Goal: Information Seeking & Learning: Learn about a topic

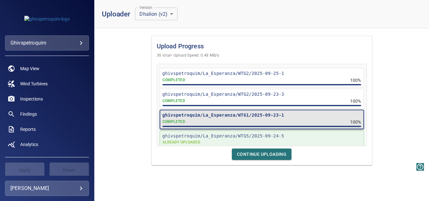
click at [390, 87] on div "Upload Progress 30 total • Upload Speed: 0.48 MB/s ghivspetroquim/La_Esperanza/…" at bounding box center [261, 100] width 335 height 134
click at [253, 153] on span "Continue Uploading" at bounding box center [262, 154] width 50 height 8
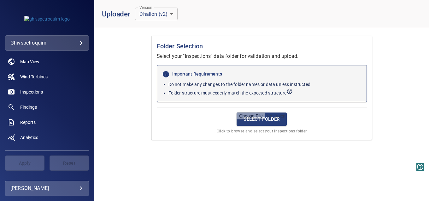
scroll to position [11, 0]
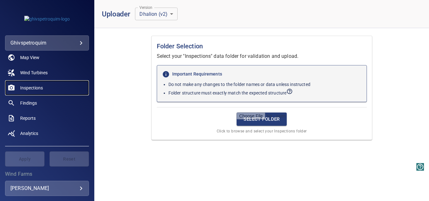
click at [37, 88] on span "Inspections" at bounding box center [31, 88] width 23 height 6
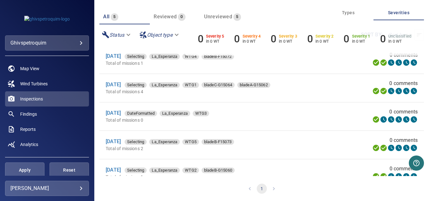
scroll to position [4, 0]
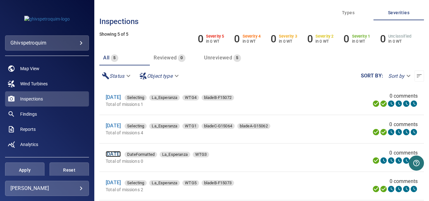
click at [121, 154] on link "[DATE]" at bounding box center [113, 154] width 15 height 6
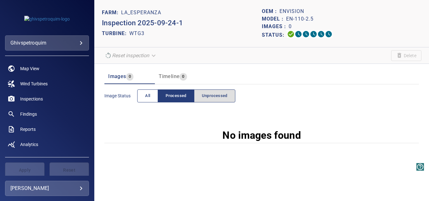
click at [146, 97] on span "All" at bounding box center [147, 95] width 5 height 7
click at [180, 93] on span "Processed" at bounding box center [176, 95] width 21 height 7
click at [217, 95] on span "Unprocessed" at bounding box center [215, 95] width 26 height 7
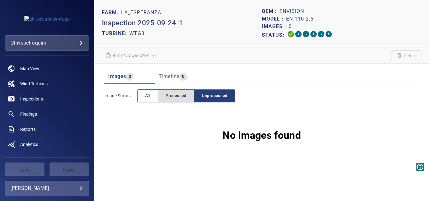
click at [154, 96] on button "All" at bounding box center [147, 95] width 21 height 13
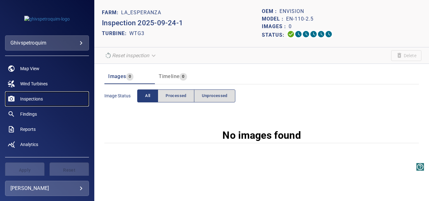
click at [38, 98] on span "Inspections" at bounding box center [31, 99] width 23 height 6
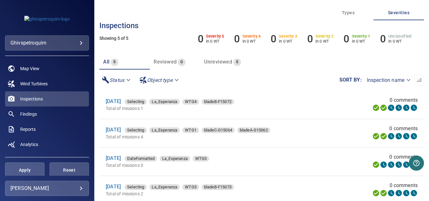
click at [105, 62] on span "All" at bounding box center [106, 62] width 6 height 6
click at [121, 100] on link "[DATE]" at bounding box center [113, 101] width 15 height 6
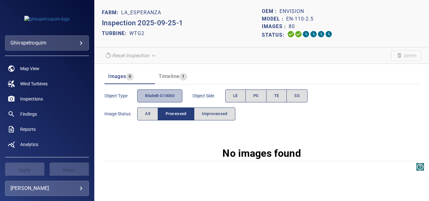
click at [173, 96] on span "bladeB-G15060" at bounding box center [159, 95] width 29 height 7
click at [240, 93] on button "LE" at bounding box center [235, 95] width 21 height 13
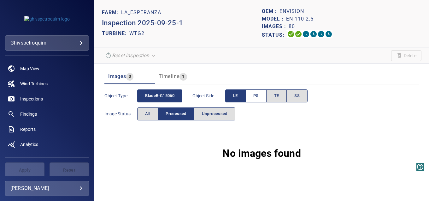
click at [259, 97] on span "PS" at bounding box center [256, 95] width 5 height 7
click at [278, 96] on span "TE" at bounding box center [276, 95] width 5 height 7
click at [306, 95] on button "SS" at bounding box center [297, 95] width 21 height 13
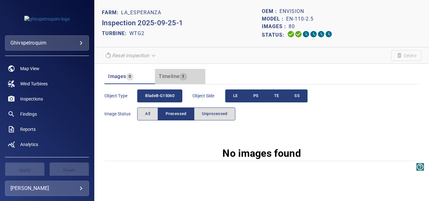
click at [165, 73] on span "Timeline" at bounding box center [169, 76] width 21 height 6
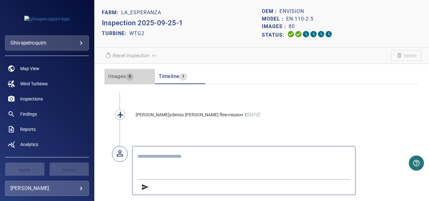
click at [110, 74] on span "Images" at bounding box center [117, 76] width 18 height 6
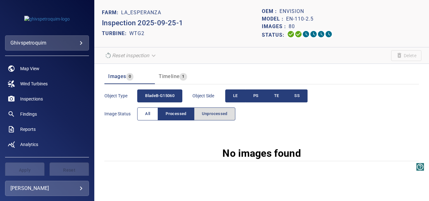
click at [144, 110] on button "All" at bounding box center [147, 113] width 21 height 13
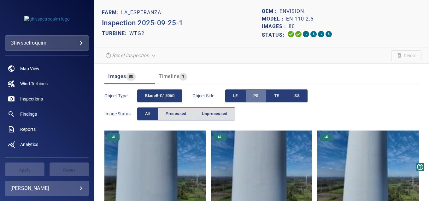
click at [257, 97] on span "PS" at bounding box center [256, 95] width 5 height 7
click at [278, 96] on span "TE" at bounding box center [276, 95] width 5 height 7
click at [299, 95] on span "SS" at bounding box center [297, 95] width 5 height 7
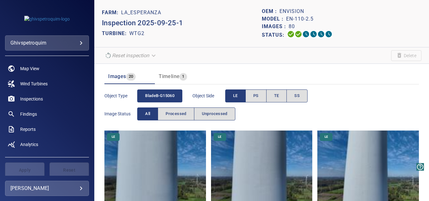
click at [146, 162] on img at bounding box center [155, 181] width 102 height 102
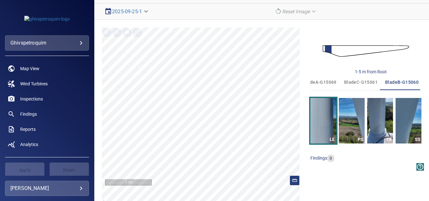
scroll to position [63, 0]
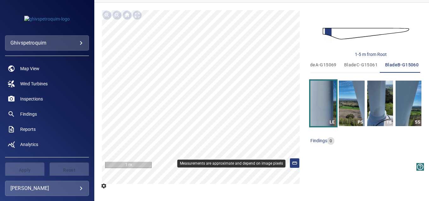
click at [292, 164] on icon at bounding box center [295, 163] width 6 height 6
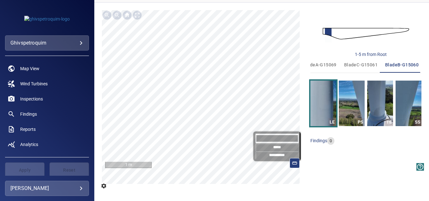
click at [271, 148] on input "*****" at bounding box center [277, 147] width 43 height 8
click at [272, 154] on input "**********" at bounding box center [277, 155] width 43 height 8
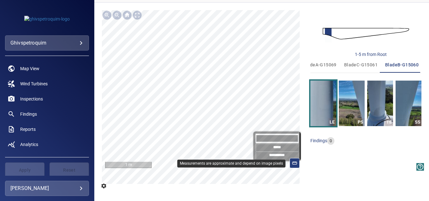
click at [296, 162] on line at bounding box center [296, 162] width 0 height 1
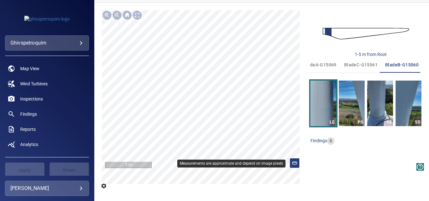
click at [292, 163] on icon at bounding box center [295, 163] width 6 height 6
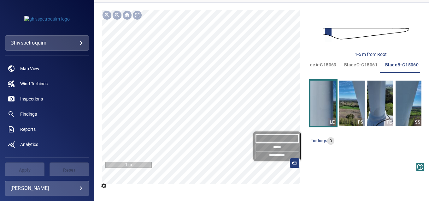
click at [222, 120] on div "**********" at bounding box center [202, 97] width 201 height 174
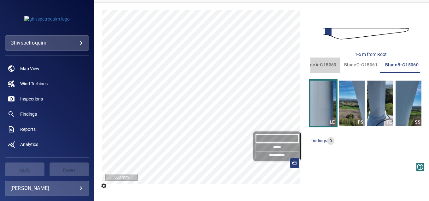
click at [322, 63] on span "bladeA-G15069" at bounding box center [319, 65] width 33 height 8
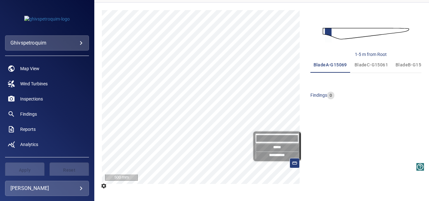
scroll to position [0, 0]
click at [362, 65] on span "bladeC-G15061" at bounding box center [371, 65] width 33 height 8
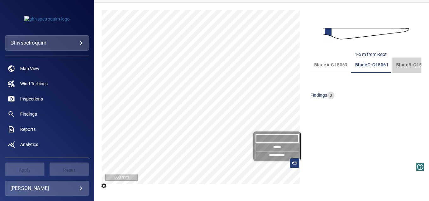
click at [403, 64] on span "bladeB-G15060" at bounding box center [413, 65] width 33 height 8
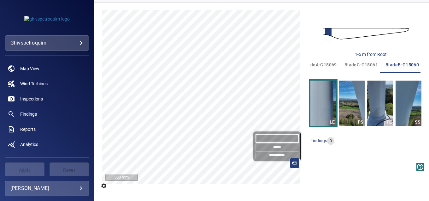
scroll to position [0, 11]
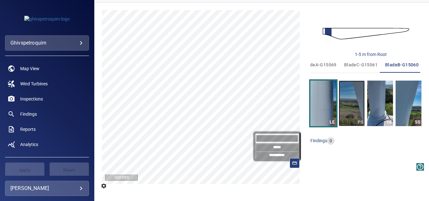
click at [349, 103] on img "button" at bounding box center [352, 103] width 26 height 45
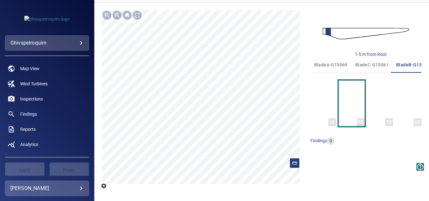
scroll to position [0, 11]
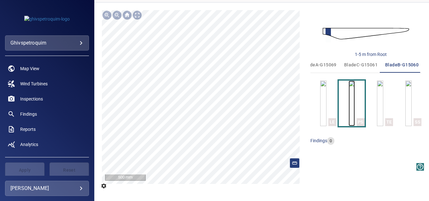
click at [354, 106] on img "button" at bounding box center [352, 103] width 6 height 45
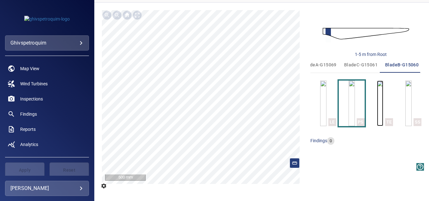
click at [377, 109] on img "button" at bounding box center [380, 103] width 6 height 45
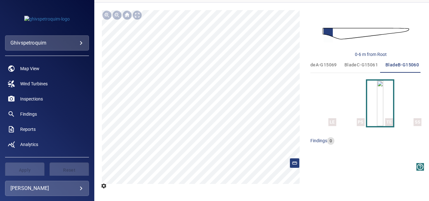
scroll to position [0, 11]
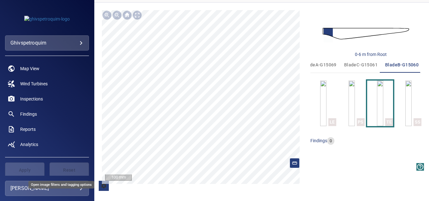
click at [99, 185] on button "Open image filters and tagging options" at bounding box center [104, 186] width 10 height 10
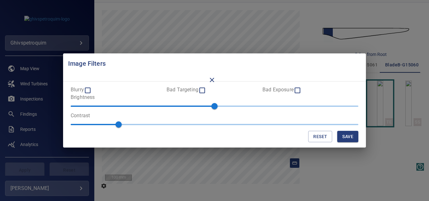
click at [92, 92] on div "Blurry" at bounding box center [119, 91] width 96 height 8
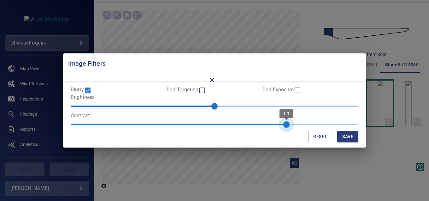
drag, startPoint x: 121, startPoint y: 122, endPoint x: 284, endPoint y: 121, distance: 162.9
click at [284, 121] on span "1.7" at bounding box center [286, 124] width 6 height 6
drag, startPoint x: 300, startPoint y: 59, endPoint x: 253, endPoint y: 56, distance: 46.5
click at [253, 56] on h2 "Image Filters" at bounding box center [214, 63] width 303 height 20
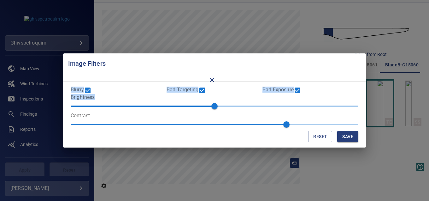
drag, startPoint x: 253, startPoint y: 58, endPoint x: 278, endPoint y: 105, distance: 53.9
click at [278, 105] on div "Image Filters Blurry Bad Targeting Bad Exposure Brightness 0 Contrast 1.7 Reset…" at bounding box center [214, 100] width 303 height 94
click at [320, 137] on button "Reset" at bounding box center [320, 137] width 24 height 12
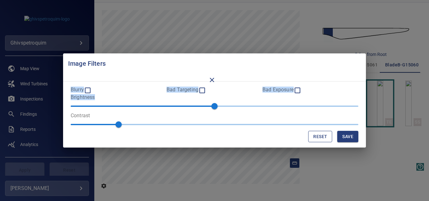
type input "*"
click at [344, 136] on button "Save" at bounding box center [347, 137] width 21 height 12
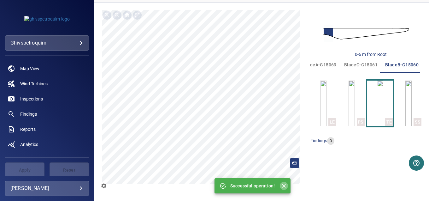
click at [283, 184] on icon "Close" at bounding box center [284, 185] width 6 height 6
click at [333, 32] on img at bounding box center [366, 33] width 87 height 21
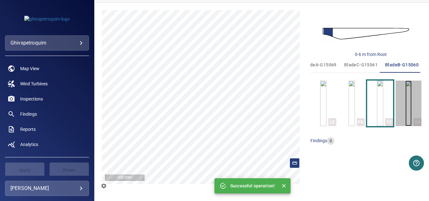
click at [410, 107] on img "button" at bounding box center [409, 103] width 6 height 45
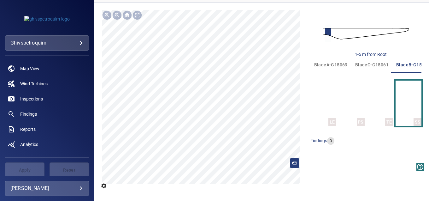
scroll to position [0, 11]
click at [116, 13] on div at bounding box center [117, 15] width 10 height 10
click at [107, 14] on div at bounding box center [107, 15] width 10 height 10
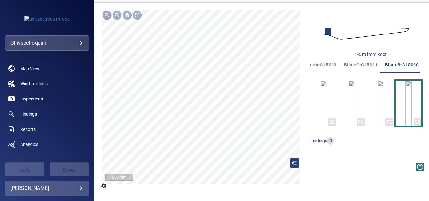
click at [107, 14] on div at bounding box center [107, 15] width 10 height 10
click at [115, 15] on div at bounding box center [117, 15] width 10 height 10
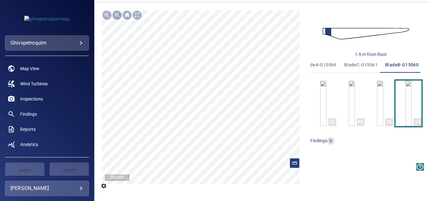
click at [115, 15] on div at bounding box center [117, 15] width 10 height 10
click at [125, 17] on div at bounding box center [127, 15] width 10 height 10
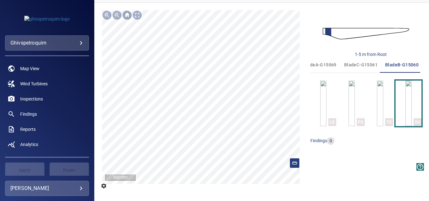
click at [125, 17] on div at bounding box center [127, 15] width 10 height 10
click at [140, 14] on div at bounding box center [137, 15] width 10 height 10
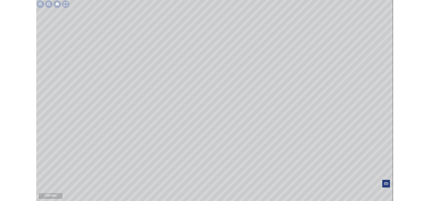
scroll to position [0, 9]
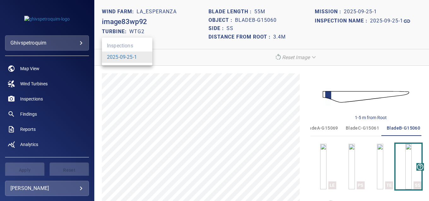
click at [142, 57] on body "**********" at bounding box center [214, 100] width 429 height 201
click at [181, 81] on div at bounding box center [214, 100] width 429 height 201
click at [164, 10] on h1 "La_Esperanza" at bounding box center [157, 12] width 40 height 6
click at [296, 63] on section "**********" at bounding box center [261, 57] width 335 height 16
click at [304, 57] on em "Reset Image" at bounding box center [296, 57] width 28 height 6
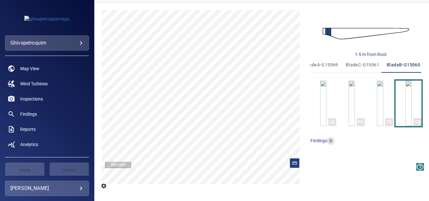
scroll to position [0, 0]
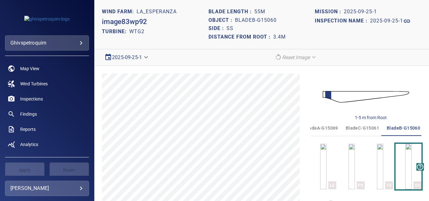
click at [140, 57] on body "**********" at bounding box center [214, 100] width 429 height 201
click at [128, 43] on ul "Inspections 2025-09-25-1" at bounding box center [127, 52] width 51 height 28
click at [123, 48] on ul "Inspections 2025-09-25-1" at bounding box center [127, 52] width 51 height 28
click at [39, 100] on div at bounding box center [214, 100] width 429 height 201
click at [35, 97] on span "Inspections" at bounding box center [31, 99] width 23 height 6
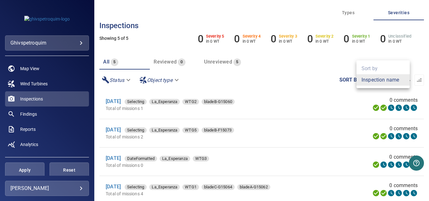
click at [385, 81] on body "**********" at bounding box center [214, 100] width 429 height 201
click at [376, 66] on ul "Sort by Inspection name" at bounding box center [383, 74] width 53 height 28
click at [370, 70] on ul "Sort by Inspection name" at bounding box center [383, 74] width 53 height 28
click at [371, 83] on li "Inspection name" at bounding box center [383, 79] width 53 height 11
click at [415, 85] on button "button" at bounding box center [419, 80] width 9 height 11
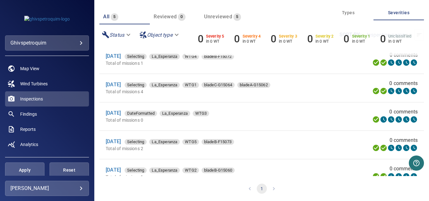
scroll to position [11, 0]
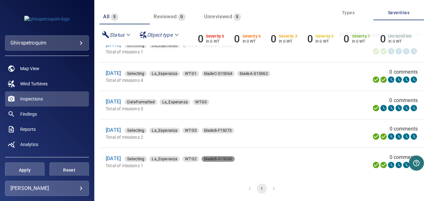
click at [229, 158] on span "bladeB-G15060" at bounding box center [218, 159] width 33 height 6
type input "**********"
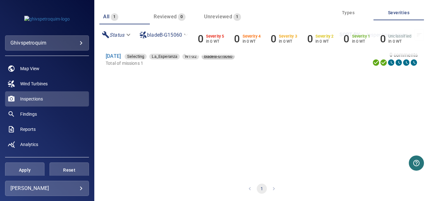
click at [225, 58] on span "bladeB-G15060" at bounding box center [218, 56] width 33 height 6
click at [272, 189] on li "pagination navigation" at bounding box center [274, 188] width 12 height 10
click at [127, 64] on p "Total of missions 1" at bounding box center [205, 63] width 199 height 6
click at [147, 57] on span "Selecting" at bounding box center [136, 56] width 22 height 6
type input "*********"
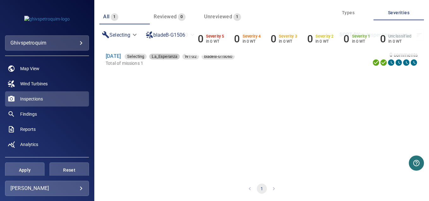
click at [174, 57] on span "La_Esperanza" at bounding box center [164, 56] width 31 height 6
click at [199, 59] on span "WTG2" at bounding box center [190, 56] width 17 height 6
type input "**********"
click at [231, 57] on span "bladeB-G15060" at bounding box center [218, 56] width 33 height 6
click at [176, 38] on body "**********" at bounding box center [214, 100] width 429 height 201
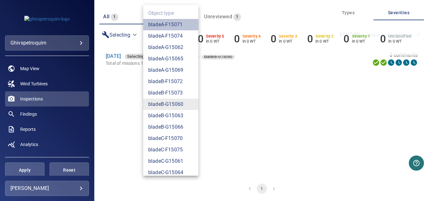
click at [173, 26] on li "bladeA-F15071" at bounding box center [170, 24] width 55 height 11
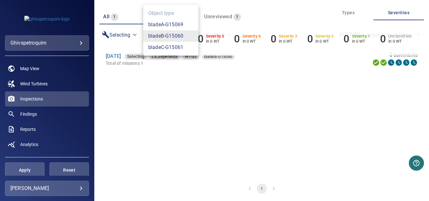
click at [175, 22] on li "bladeA-G15069" at bounding box center [170, 24] width 55 height 11
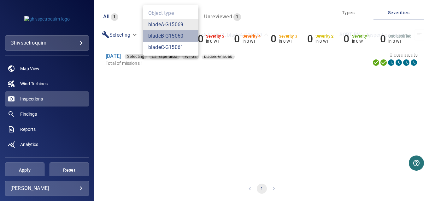
click at [173, 33] on li "bladeB-G15060" at bounding box center [170, 35] width 55 height 11
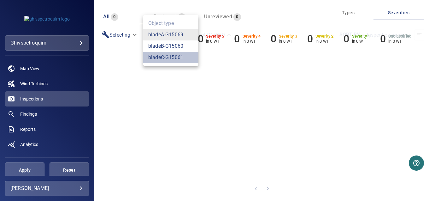
click at [173, 59] on li "bladeC-G15061" at bounding box center [170, 57] width 55 height 11
type input "**********"
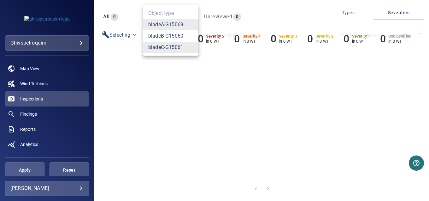
click at [212, 86] on div at bounding box center [214, 100] width 429 height 201
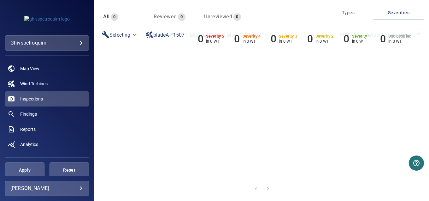
click at [179, 45] on body "**********" at bounding box center [214, 100] width 429 height 201
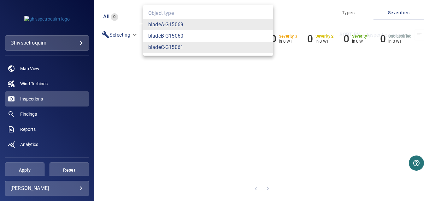
click at [126, 43] on div at bounding box center [214, 100] width 429 height 201
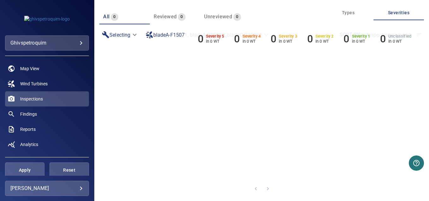
click at [125, 40] on div "Selecting *********" at bounding box center [119, 34] width 41 height 11
click at [132, 32] on body "**********" at bounding box center [214, 100] width 429 height 201
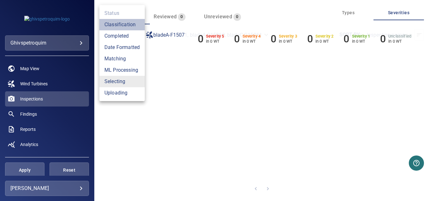
click at [124, 26] on li "Classification" at bounding box center [121, 24] width 45 height 11
click at [121, 35] on li "Completed" at bounding box center [121, 35] width 45 height 11
click at [120, 47] on li "Date Formatted" at bounding box center [121, 47] width 45 height 11
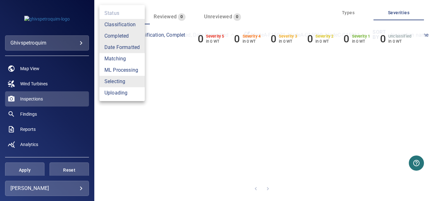
click at [119, 58] on li "Matching" at bounding box center [121, 58] width 45 height 11
click at [121, 71] on li "ML Processing" at bounding box center [121, 69] width 45 height 11
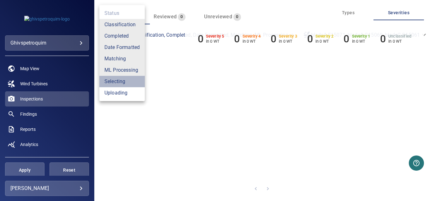
click at [117, 83] on li "Selecting" at bounding box center [121, 81] width 45 height 11
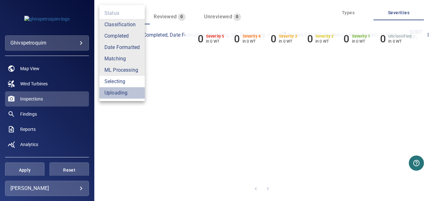
click at [117, 93] on li "Uploading" at bounding box center [121, 92] width 45 height 11
type input "**********"
click at [30, 82] on div at bounding box center [214, 100] width 429 height 201
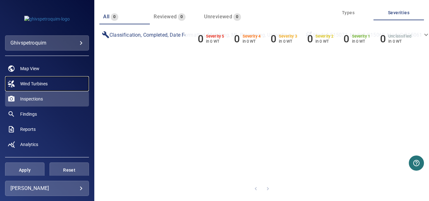
click at [36, 86] on span "Wind Turbines" at bounding box center [33, 84] width 27 height 6
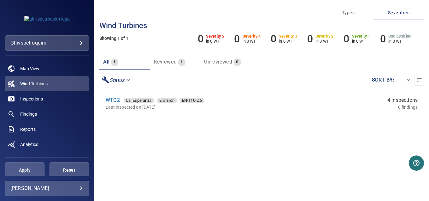
click at [168, 61] on span "Reviewed" at bounding box center [165, 62] width 23 height 6
click at [160, 111] on li "WTG2 La_Esperanza Envision EN-110-2.5 Last inspected on [DATE] 4 inspections 0 …" at bounding box center [261, 103] width 325 height 25
click at [47, 98] on link "Inspections" at bounding box center [47, 98] width 84 height 15
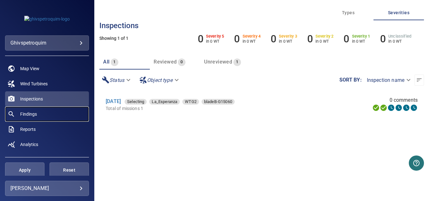
click at [37, 114] on span "Findings" at bounding box center [28, 114] width 17 height 6
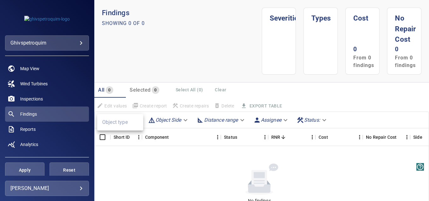
click at [120, 119] on body "**********" at bounding box center [214, 100] width 429 height 201
click at [164, 119] on div at bounding box center [214, 100] width 429 height 201
click at [220, 124] on body "**********" at bounding box center [214, 100] width 429 height 201
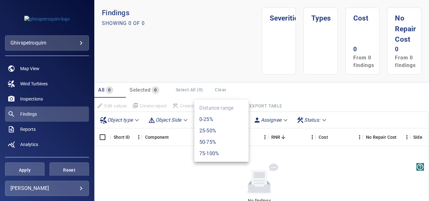
click at [285, 154] on div at bounding box center [214, 100] width 429 height 201
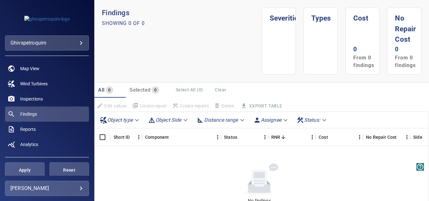
click at [271, 119] on body "**********" at bounding box center [214, 100] width 429 height 201
click at [271, 119] on ul "Assignee" at bounding box center [272, 122] width 41 height 16
click at [311, 121] on div at bounding box center [214, 100] width 429 height 201
click at [311, 121] on body "**********" at bounding box center [214, 100] width 429 height 201
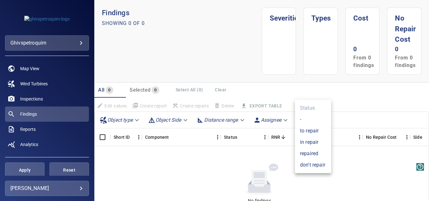
click at [355, 106] on div at bounding box center [214, 100] width 429 height 201
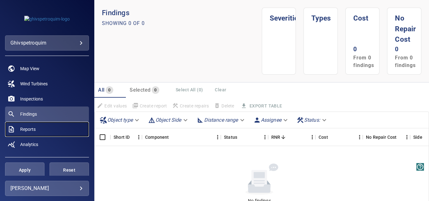
click at [36, 128] on link "Reports" at bounding box center [47, 129] width 84 height 15
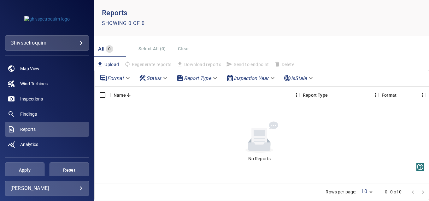
click at [107, 64] on span "Upload" at bounding box center [108, 64] width 22 height 7
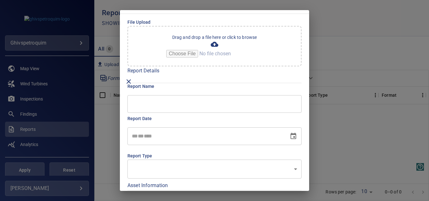
scroll to position [9, 0]
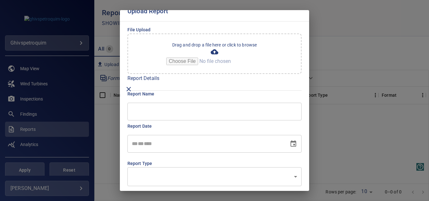
click at [137, 83] on div "File Upload Drag and drop a file here or click to browse Report Details Report …" at bounding box center [214, 128] width 189 height 215
click at [126, 88] on icon "close" at bounding box center [129, 89] width 8 height 8
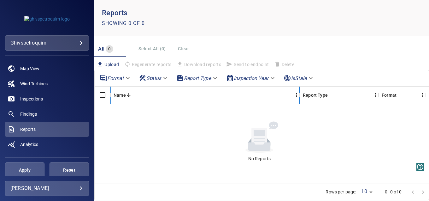
click at [122, 93] on div "Name" at bounding box center [120, 95] width 12 height 18
click at [314, 95] on div "Report Type" at bounding box center [315, 95] width 25 height 18
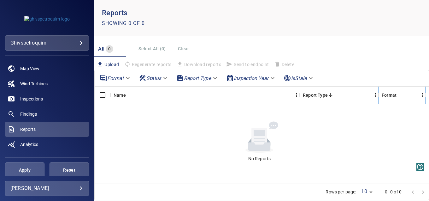
click at [395, 94] on div "Format" at bounding box center [389, 95] width 15 height 18
click at [422, 94] on icon "Format" at bounding box center [426, 95] width 8 height 8
click at [364, 191] on body "**********" at bounding box center [214, 100] width 429 height 201
click at [352, 192] on li "10" at bounding box center [352, 190] width 6 height 8
click at [352, 159] on div "No Reports" at bounding box center [260, 141] width 330 height 75
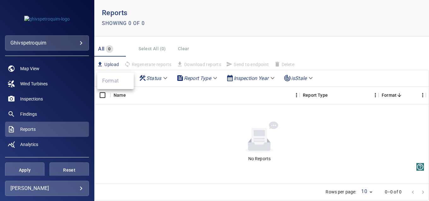
click at [109, 78] on body "**********" at bounding box center [214, 100] width 429 height 201
click at [112, 83] on ul "Format" at bounding box center [115, 81] width 37 height 16
click at [149, 80] on div at bounding box center [214, 100] width 429 height 201
click at [161, 77] on body "**********" at bounding box center [214, 100] width 429 height 201
click at [203, 76] on div at bounding box center [214, 100] width 429 height 201
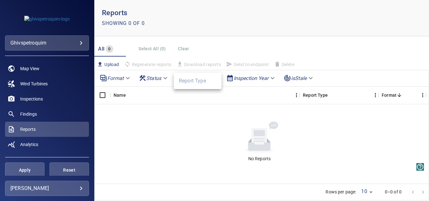
click at [218, 80] on body "**********" at bounding box center [214, 100] width 429 height 201
click at [227, 81] on div at bounding box center [214, 100] width 429 height 201
click at [272, 78] on body "**********" at bounding box center [214, 100] width 429 height 201
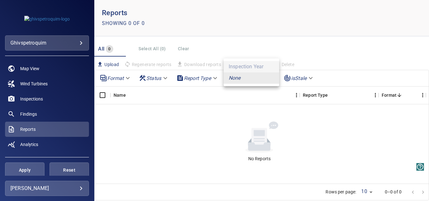
click at [242, 78] on li "None" at bounding box center [252, 77] width 56 height 11
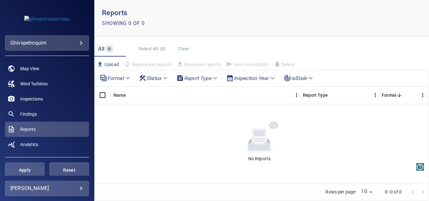
click at [313, 81] on body "**********" at bounding box center [214, 100] width 429 height 201
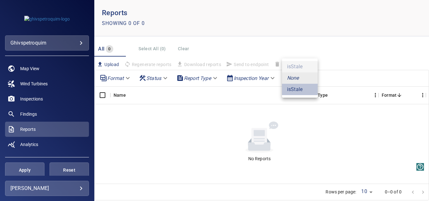
click at [302, 88] on li "isStale" at bounding box center [300, 89] width 36 height 11
type input "*******"
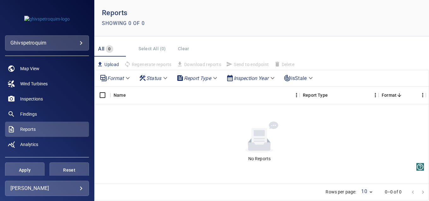
click at [304, 79] on body "**********" at bounding box center [214, 100] width 429 height 201
click at [297, 65] on em "None" at bounding box center [293, 67] width 12 height 8
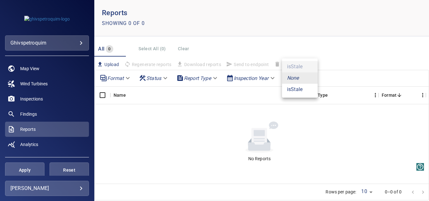
click at [310, 77] on body "**********" at bounding box center [214, 100] width 429 height 201
click at [297, 89] on li "isStale" at bounding box center [300, 89] width 36 height 11
type input "*******"
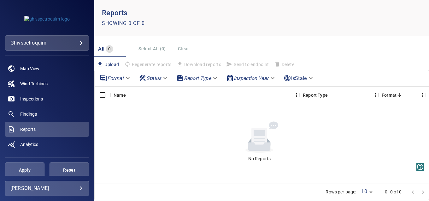
click at [102, 64] on icon "button" at bounding box center [100, 64] width 6 height 6
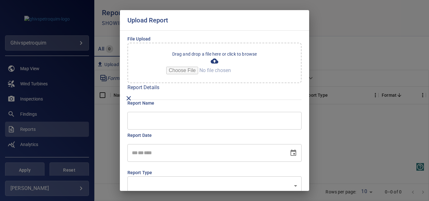
click at [350, 23] on div "Upload Report File Upload Drag and drop a file here or click to browse Report D…" at bounding box center [214, 100] width 429 height 201
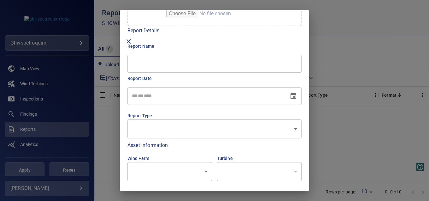
scroll to position [70, 0]
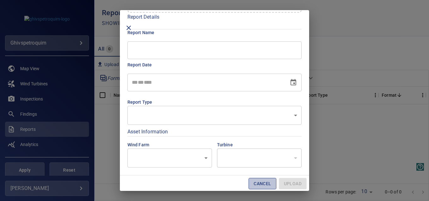
click at [261, 183] on button "Cancel" at bounding box center [262, 184] width 27 height 12
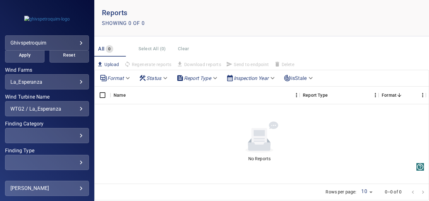
scroll to position [121, 0]
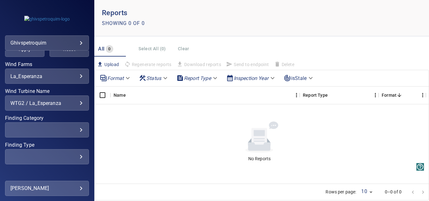
click at [65, 130] on div "​" at bounding box center [46, 130] width 73 height 6
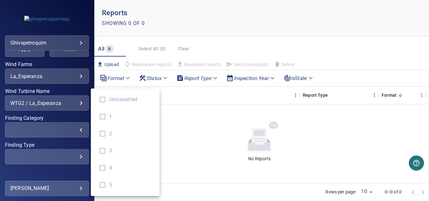
click at [75, 129] on div "Finding Category" at bounding box center [214, 100] width 429 height 201
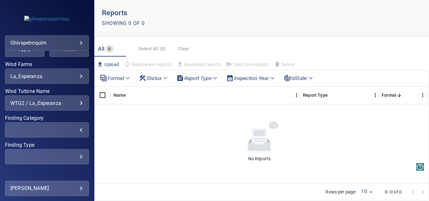
click at [71, 101] on div "WTG2 / La_Esperanza" at bounding box center [46, 103] width 73 height 6
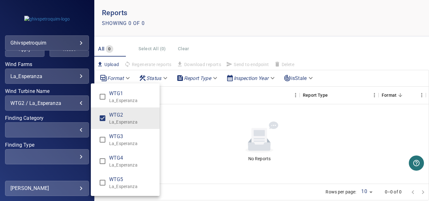
click at [113, 92] on span "WTG1" at bounding box center [131, 94] width 45 height 8
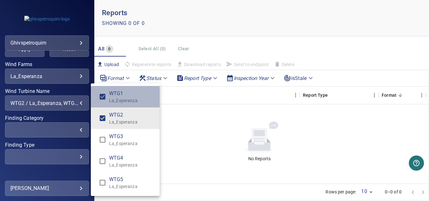
click at [127, 93] on span "WTG1" at bounding box center [131, 94] width 45 height 8
type input "**********"
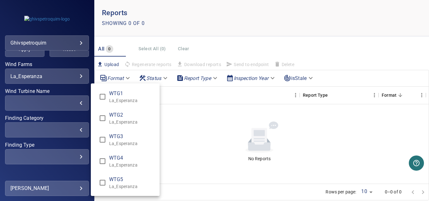
click at [111, 97] on span "WTG1" at bounding box center [131, 94] width 45 height 8
type input "**********"
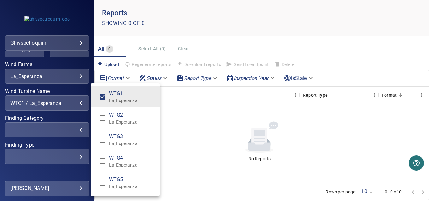
click at [207, 156] on div "Wind Turbine Name" at bounding box center [214, 100] width 429 height 201
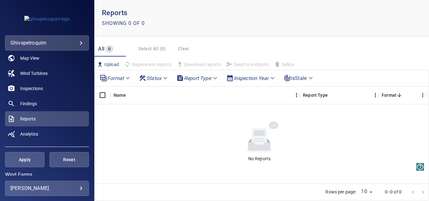
scroll to position [0, 0]
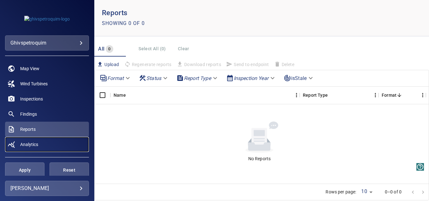
drag, startPoint x: 33, startPoint y: 150, endPoint x: 20, endPoint y: 148, distance: 13.4
click at [20, 148] on link "Analytics" at bounding box center [47, 144] width 84 height 15
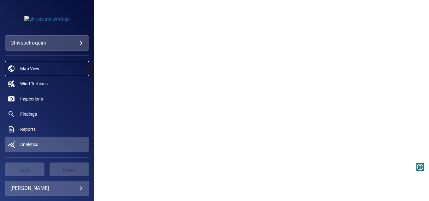
click at [44, 65] on link "Map View" at bounding box center [47, 68] width 84 height 15
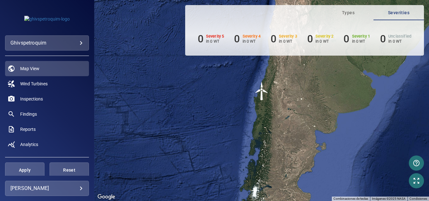
click at [77, 49] on div "**********" at bounding box center [47, 42] width 84 height 15
click at [81, 42] on body "**********" at bounding box center [214, 100] width 429 height 201
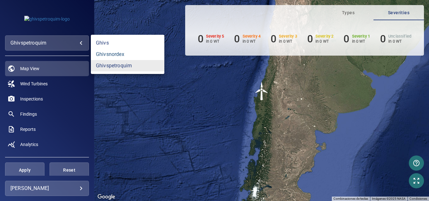
click at [115, 56] on link "ghivsnordex" at bounding box center [128, 54] width 74 height 11
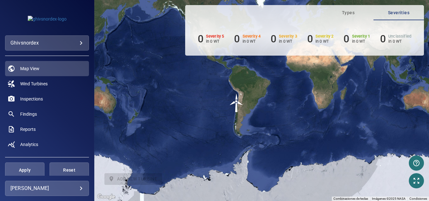
click at [76, 43] on body "**********" at bounding box center [214, 100] width 429 height 201
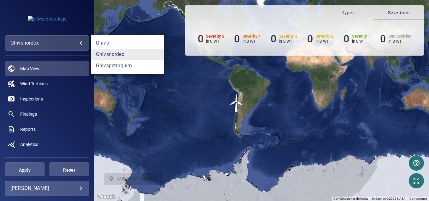
click at [103, 40] on link "ghivs" at bounding box center [128, 42] width 74 height 11
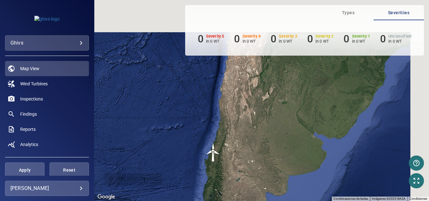
drag, startPoint x: 266, startPoint y: 91, endPoint x: 198, endPoint y: 174, distance: 107.0
click at [198, 174] on div "Para navegar, presiona las teclas [PERSON_NAME]. Para activar la función de arr…" at bounding box center [261, 100] width 335 height 201
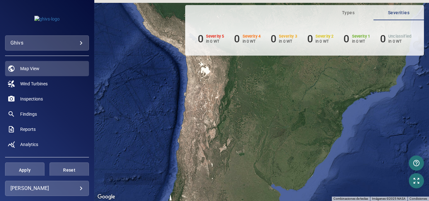
drag, startPoint x: 238, startPoint y: 79, endPoint x: 200, endPoint y: 118, distance: 54.5
click at [200, 118] on div "Para activar la función de arrastrar con el teclado, presiona Alt + Intro. Una …" at bounding box center [261, 100] width 335 height 201
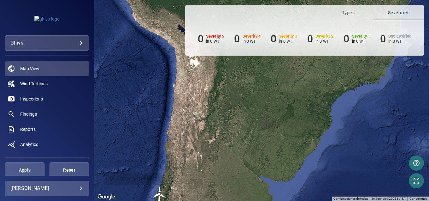
click at [69, 43] on body "**********" at bounding box center [214, 100] width 429 height 201
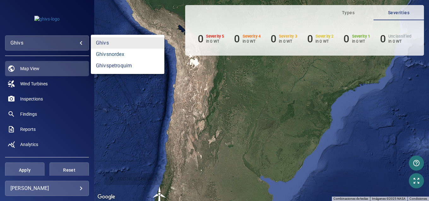
click at [115, 55] on link "ghivsnordex" at bounding box center [128, 54] width 74 height 11
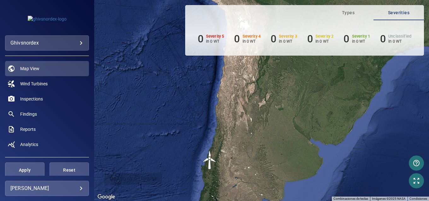
drag, startPoint x: 216, startPoint y: 83, endPoint x: 158, endPoint y: 164, distance: 99.6
click at [158, 164] on div "Para activar la función de arrastrar con el teclado, presiona Alt + Intro. Una …" at bounding box center [261, 100] width 335 height 201
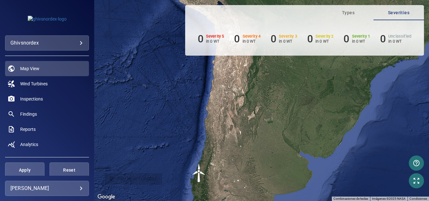
drag, startPoint x: 196, startPoint y: 120, endPoint x: 185, endPoint y: 131, distance: 15.4
click at [185, 131] on div "Para activar la función de arrastrar con el teclado, presiona Alt + Intro. Una …" at bounding box center [261, 100] width 335 height 201
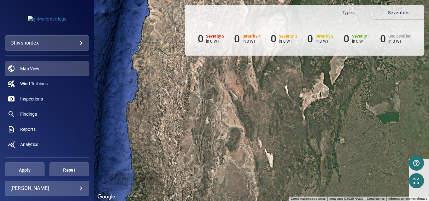
drag, startPoint x: 257, startPoint y: 94, endPoint x: 143, endPoint y: 197, distance: 154.0
click at [143, 197] on div "Para activar la función de arrastrar con el teclado, presiona Alt + Intro. Una …" at bounding box center [261, 100] width 335 height 201
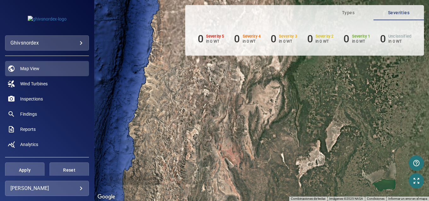
drag, startPoint x: 133, startPoint y: 80, endPoint x: 120, endPoint y: 164, distance: 85.9
click at [120, 164] on div "Para activar la función de arrastrar con el teclado, presiona Alt + Intro. Una …" at bounding box center [261, 100] width 335 height 201
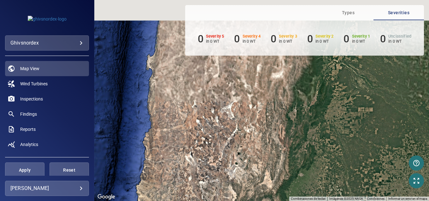
drag, startPoint x: 164, startPoint y: 65, endPoint x: 169, endPoint y: 191, distance: 126.1
click at [169, 191] on div "Para activar la función de arrastrar con el teclado, presiona Alt + Intro. Una …" at bounding box center [261, 100] width 335 height 201
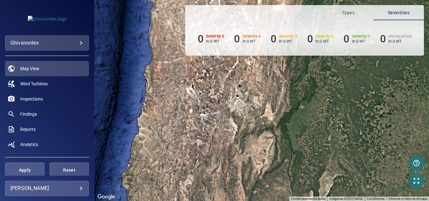
drag, startPoint x: 158, startPoint y: 153, endPoint x: 161, endPoint y: 54, distance: 98.9
click at [161, 54] on div "Para activar la función de arrastrar con el teclado, presiona Alt + Intro. Una …" at bounding box center [261, 100] width 335 height 201
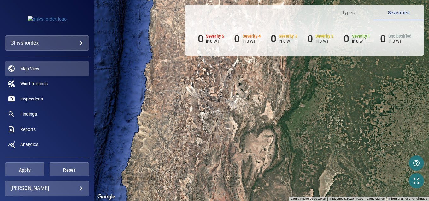
click at [144, 134] on div "Para activar la función de arrastrar con el teclado, presiona Alt + Intro. Una …" at bounding box center [261, 100] width 335 height 201
click at [134, 175] on div "Para activar la función de arrastrar con el teclado, presiona Alt + Intro. Una …" at bounding box center [261, 100] width 335 height 201
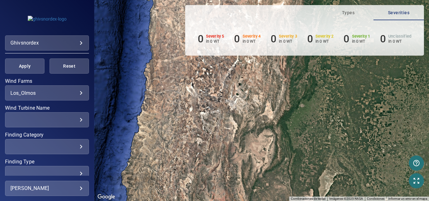
scroll to position [101, 0]
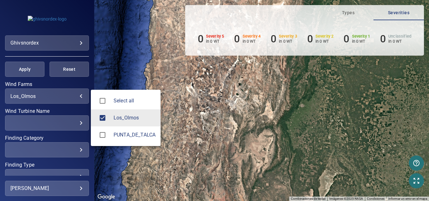
click at [71, 95] on body "**********" at bounding box center [214, 100] width 429 height 201
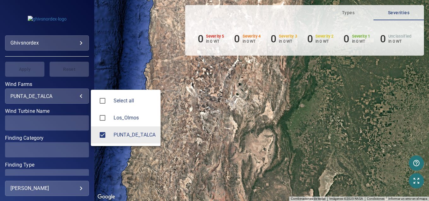
type input "**********"
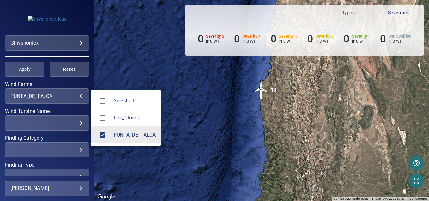
click at [221, 122] on div at bounding box center [214, 100] width 429 height 201
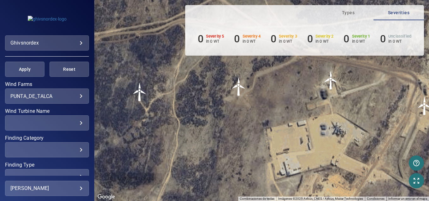
drag, startPoint x: 321, startPoint y: 126, endPoint x: 400, endPoint y: 119, distance: 79.9
click at [400, 119] on div "Para activar la función de arrastrar con el teclado, presiona Alt + Intro. Una …" at bounding box center [261, 100] width 335 height 201
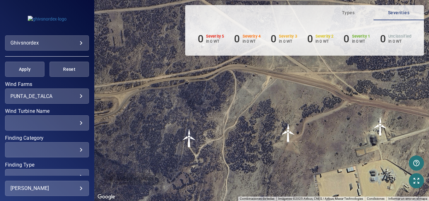
drag, startPoint x: 252, startPoint y: 91, endPoint x: 294, endPoint y: 137, distance: 62.1
click at [294, 137] on div "Para navegar, presiona las teclas [PERSON_NAME]. Para activar la función de arr…" at bounding box center [261, 100] width 335 height 201
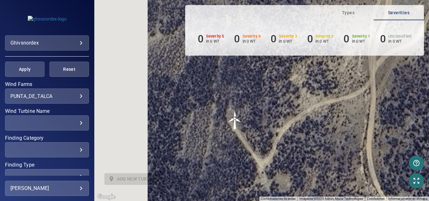
drag, startPoint x: 135, startPoint y: 149, endPoint x: 270, endPoint y: 136, distance: 135.1
click at [270, 136] on div "Para activar la función de arrastrar con el teclado, presiona Alt + Intro. Una …" at bounding box center [261, 100] width 335 height 201
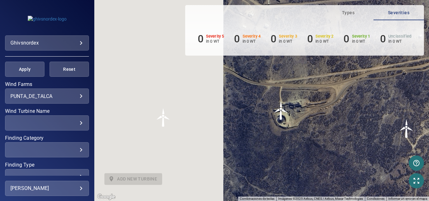
drag, startPoint x: 163, startPoint y: 116, endPoint x: 325, endPoint y: 118, distance: 162.0
click at [325, 118] on div "Para activar la función de arrastrar con el teclado, presiona Alt + Intro. Una …" at bounding box center [261, 100] width 335 height 201
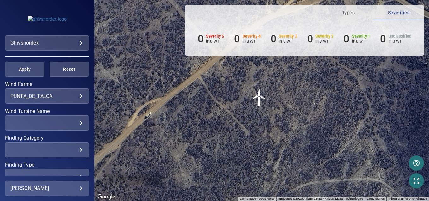
drag, startPoint x: 172, startPoint y: 130, endPoint x: 263, endPoint y: 111, distance: 92.3
click at [263, 111] on div "Para activar la función de arrastrar con el teclado, presiona Alt + Intro. Una …" at bounding box center [261, 100] width 335 height 201
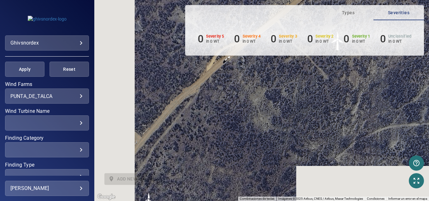
drag, startPoint x: 172, startPoint y: 147, endPoint x: 261, endPoint y: 67, distance: 120.3
click at [261, 67] on div "Para activar la función de arrastrar con el teclado, presiona Alt + Intro. Una …" at bounding box center [261, 100] width 335 height 201
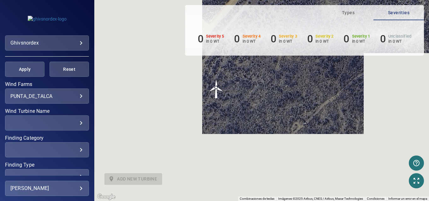
drag, startPoint x: 208, startPoint y: 152, endPoint x: 250, endPoint y: 75, distance: 87.9
click at [250, 75] on div "Para activar la función de arrastrar con el teclado, presiona Alt + Intro. Una …" at bounding box center [261, 100] width 335 height 201
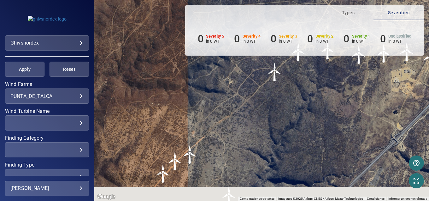
drag, startPoint x: 214, startPoint y: 131, endPoint x: 272, endPoint y: 102, distance: 64.9
click at [272, 102] on div "Para activar la función de arrastrar con el teclado, presiona Alt + Intro. Una …" at bounding box center [261, 100] width 335 height 201
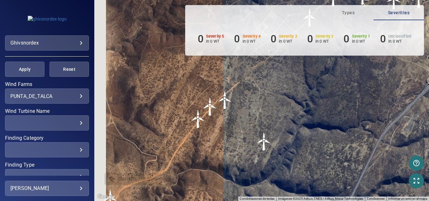
drag, startPoint x: 189, startPoint y: 165, endPoint x: 224, endPoint y: 102, distance: 72.2
click at [224, 102] on div "Para activar la función de arrastrar con el teclado, presiona Alt + Intro. Una …" at bounding box center [261, 100] width 335 height 201
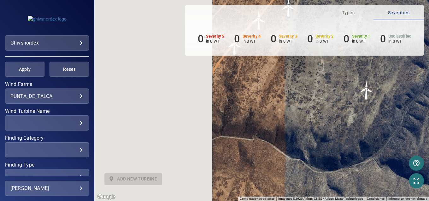
drag, startPoint x: 192, startPoint y: 135, endPoint x: 320, endPoint y: 99, distance: 133.7
click at [320, 99] on div "Para activar la función de arrastrar con el teclado, presiona Alt + Intro. Una …" at bounding box center [261, 100] width 335 height 201
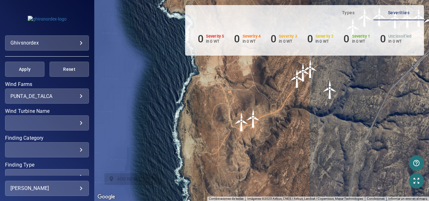
click at [309, 65] on img "PDT-10WEA91471" at bounding box center [303, 72] width 19 height 19
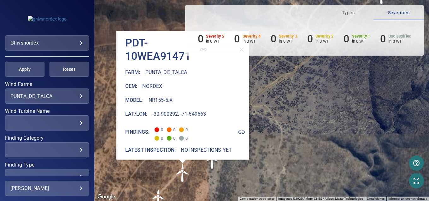
click at [287, 132] on div "Para activar la función de arrastrar con el teclado, presiona Alt + Intro. Una …" at bounding box center [261, 100] width 335 height 201
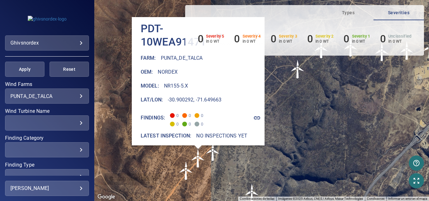
click at [253, 29] on div "0 Severity 5 in 0 WT 0 Severity 4 in 0 WT 0 Severity 3 in 0 WT 0 Severity 2 in …" at bounding box center [304, 37] width 239 height 35
click at [254, 33] on aside "Severity 4 in 0 WT" at bounding box center [252, 39] width 18 height 12
click at [307, 103] on div "Para activar la función de arrastrar con el teclado, presiona Alt + Intro. Una …" at bounding box center [261, 100] width 335 height 201
click at [200, 162] on img "PDT-10WEA91471" at bounding box center [198, 158] width 19 height 19
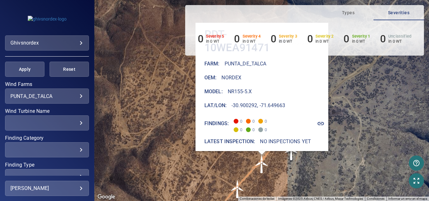
click at [238, 185] on img "PDT-11WEA91470" at bounding box center [237, 188] width 19 height 19
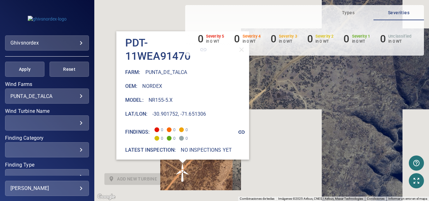
click at [331, 99] on div "Para activar la función de arrastrar con el teclado, presiona Alt + Intro. Una …" at bounding box center [261, 100] width 335 height 201
